Goal: Navigation & Orientation: Find specific page/section

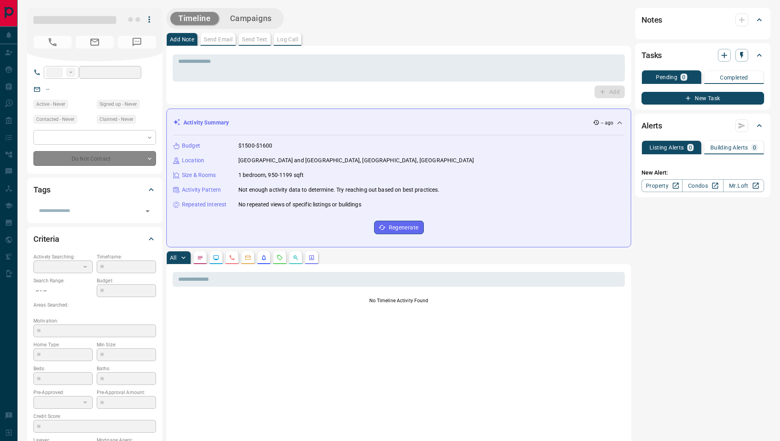
type input "***"
type input "**********"
type input "**"
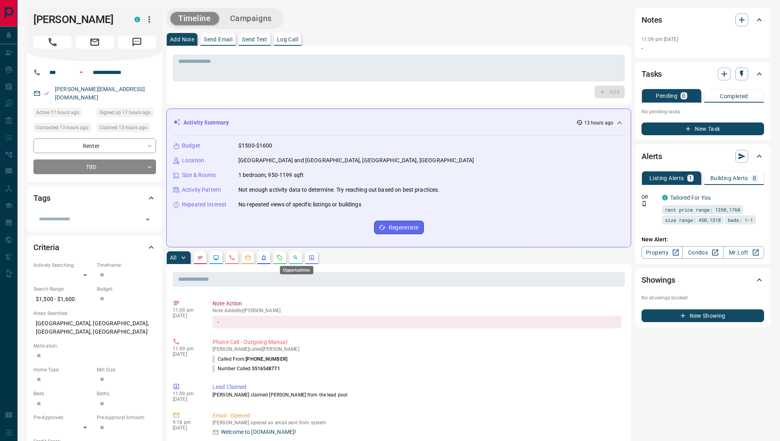
click at [293, 258] on icon "Opportunities" at bounding box center [295, 258] width 6 height 6
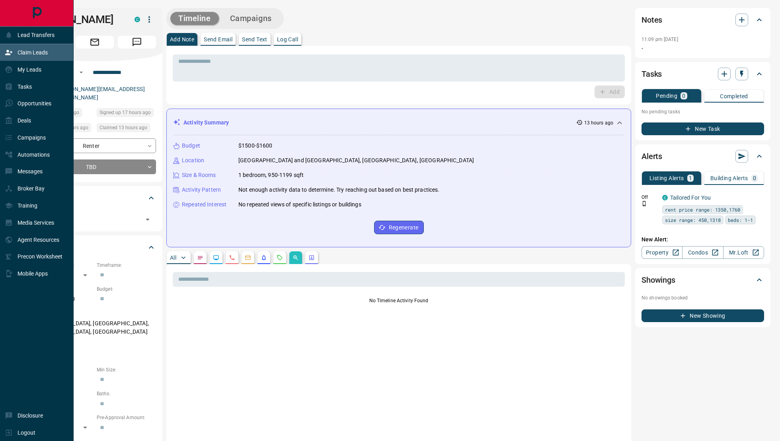
click at [19, 57] on div "Claim Leads" at bounding box center [26, 52] width 43 height 13
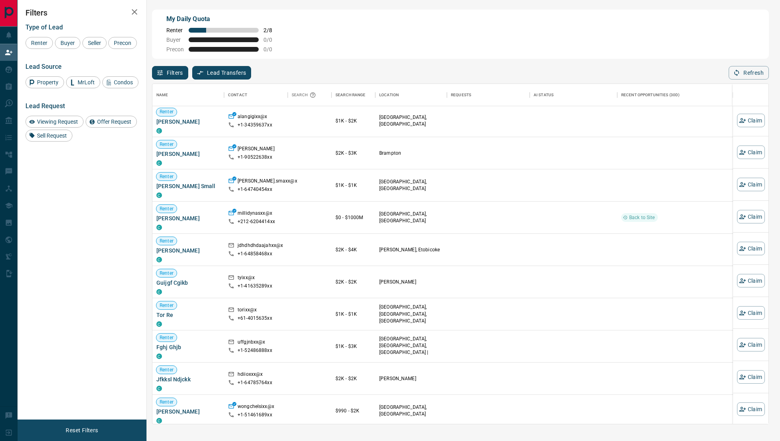
scroll to position [1326, 0]
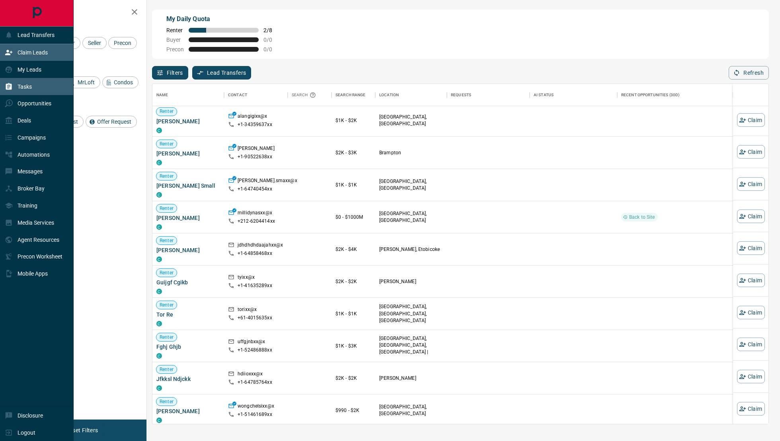
click at [7, 84] on icon at bounding box center [9, 86] width 6 height 7
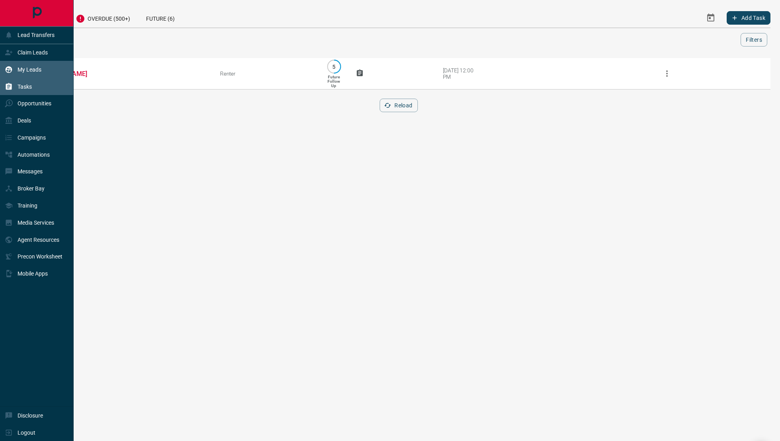
click at [27, 61] on div "My Leads" at bounding box center [37, 69] width 74 height 17
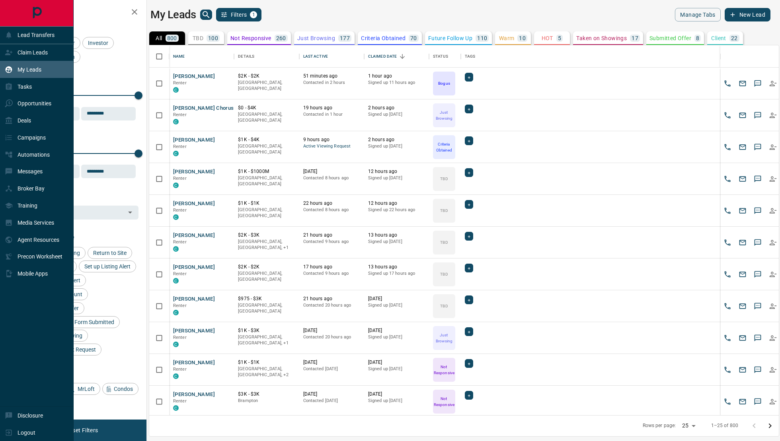
scroll to position [370, 629]
click at [37, 134] on p "Campaigns" at bounding box center [32, 137] width 28 height 6
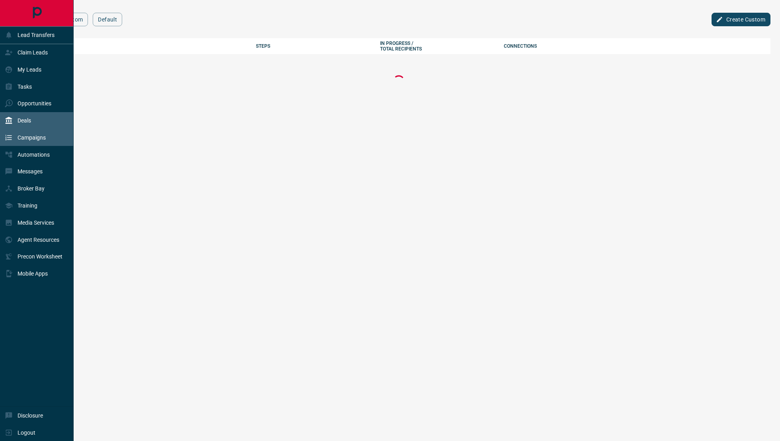
click at [15, 115] on div "Deals" at bounding box center [18, 120] width 26 height 13
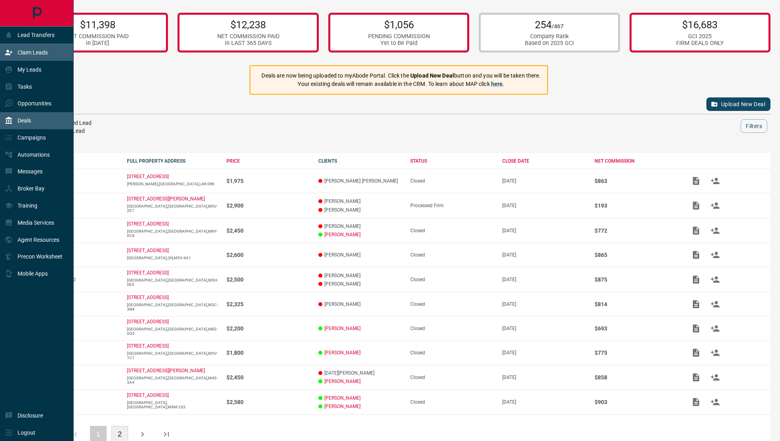
click at [21, 56] on div "Claim Leads" at bounding box center [26, 52] width 43 height 13
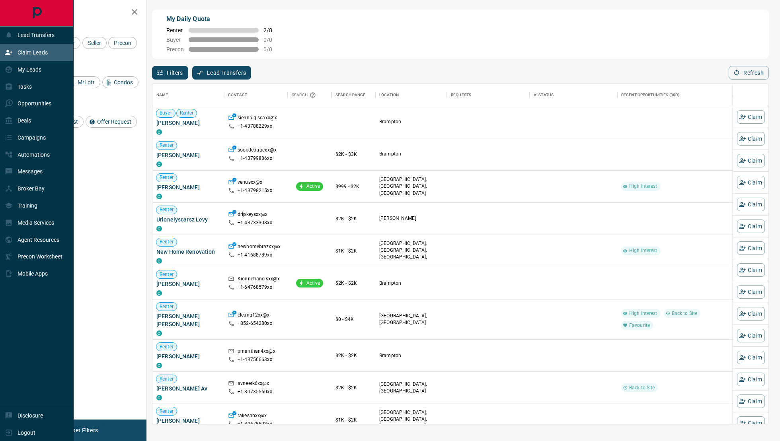
scroll to position [340, 616]
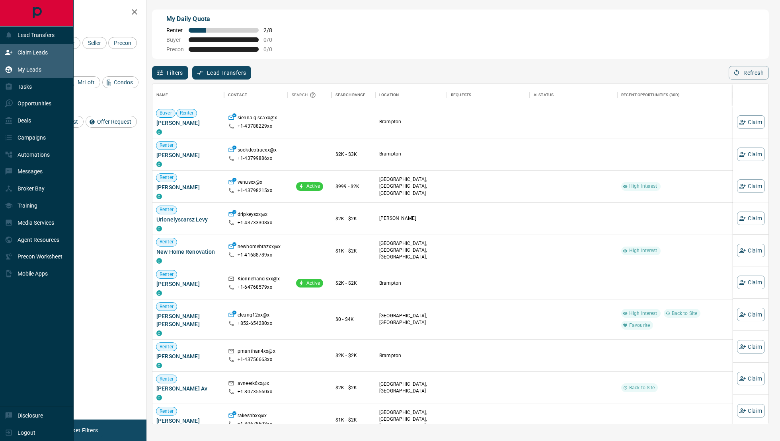
click at [27, 65] on div "My Leads" at bounding box center [23, 69] width 37 height 13
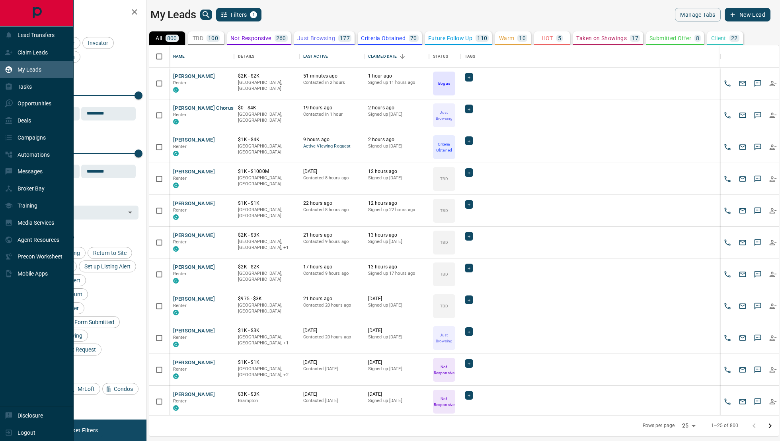
scroll to position [370, 629]
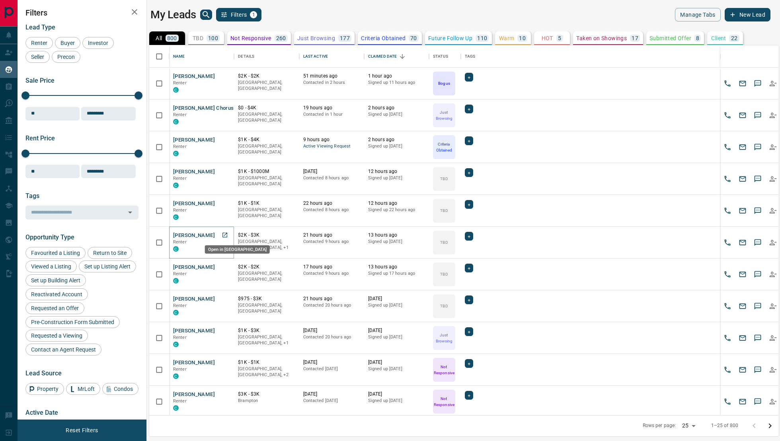
click at [222, 234] on icon "Open in New Tab" at bounding box center [224, 235] width 5 height 5
